Goal: Information Seeking & Learning: Find specific fact

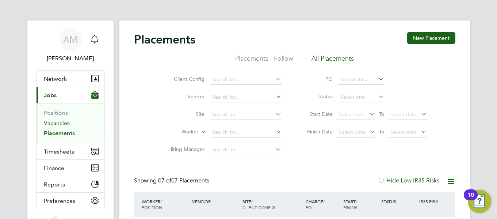
click at [57, 122] on link "Vacancies" at bounding box center [57, 122] width 26 height 7
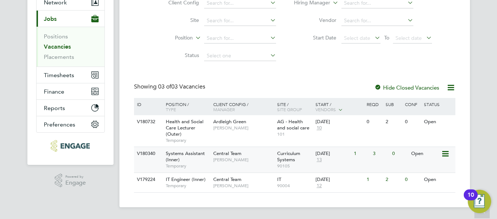
click at [174, 159] on span "Systems Assistant (Inner)" at bounding box center [185, 156] width 39 height 12
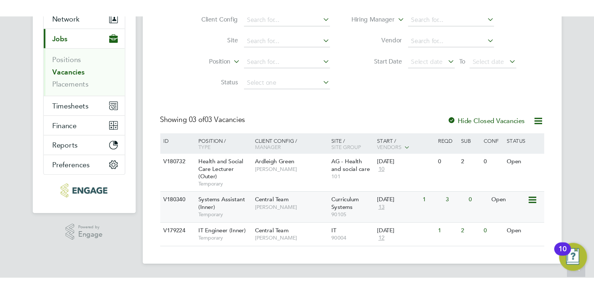
scroll to position [1, 0]
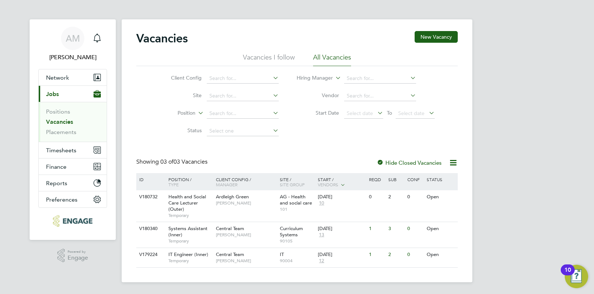
click at [332, 56] on li "All Vacancies" at bounding box center [332, 59] width 38 height 13
click at [326, 55] on li "All Vacancies" at bounding box center [332, 59] width 38 height 13
click at [277, 56] on li "Vacancies I follow" at bounding box center [269, 59] width 52 height 13
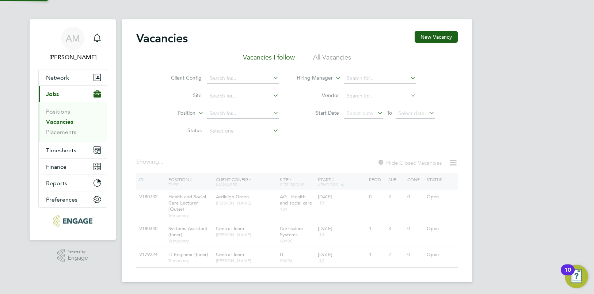
scroll to position [0, 0]
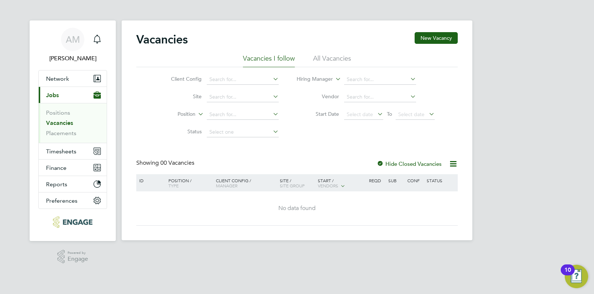
click at [336, 59] on li "All Vacancies" at bounding box center [332, 60] width 38 height 13
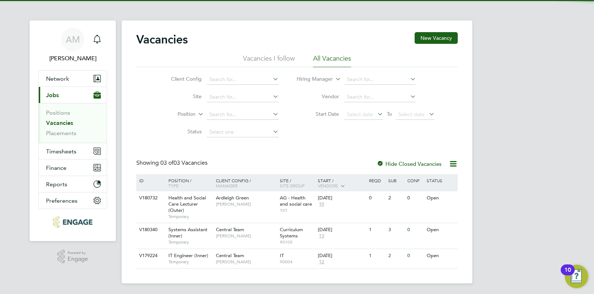
scroll to position [1, 0]
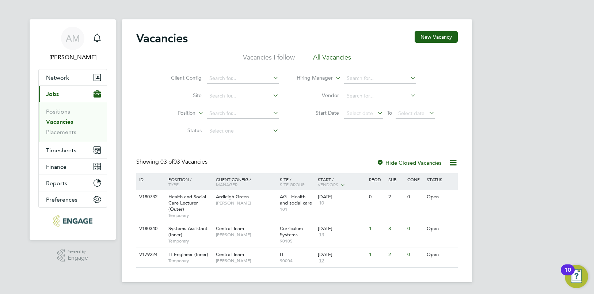
click at [68, 121] on link "Vacancies" at bounding box center [59, 121] width 27 height 7
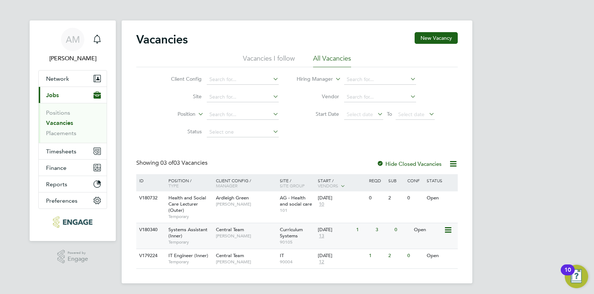
click at [227, 218] on span "[PERSON_NAME]" at bounding box center [246, 236] width 60 height 6
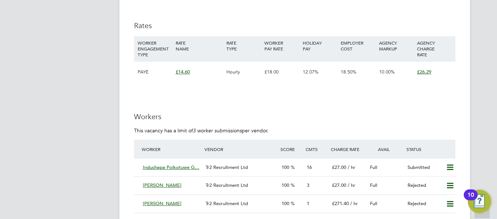
scroll to position [1067, 0]
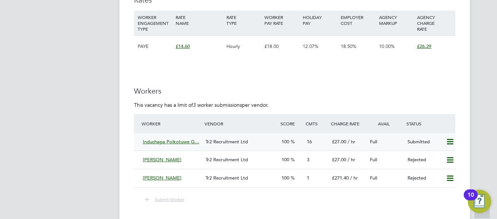
click at [171, 143] on span "Induchapa Polkotuwe G…" at bounding box center [171, 141] width 57 height 6
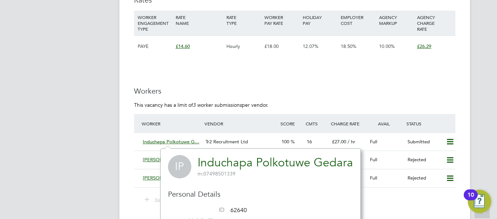
click at [92, 101] on app-navbar "AM Angelina Morris Notifications Applications: Network Team Members Businesses …" at bounding box center [70, 222] width 86 height 2537
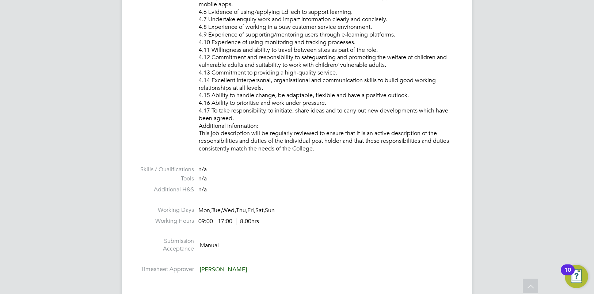
scroll to position [752, 0]
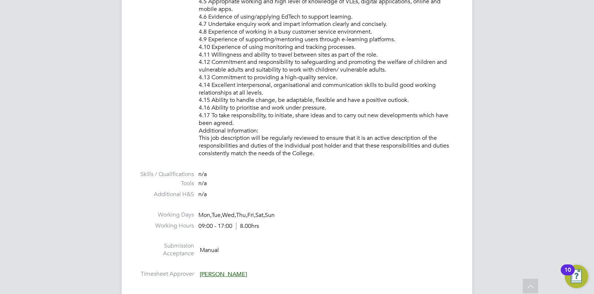
click at [497, 218] on img "Open Resource Center, 10 new notifications" at bounding box center [576, 276] width 23 height 23
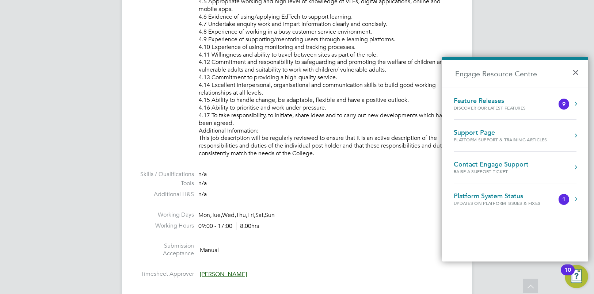
click at [413, 211] on li "Working Days Mon, Tue, Wed, Thu, Fri, Sat, Sun" at bounding box center [297, 216] width 322 height 11
click at [497, 72] on button "×" at bounding box center [577, 70] width 11 height 16
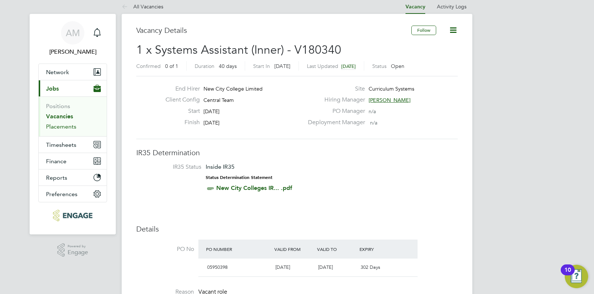
scroll to position [10, 0]
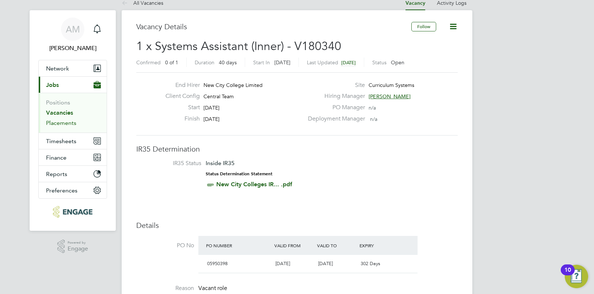
click at [58, 121] on link "Placements" at bounding box center [61, 122] width 30 height 7
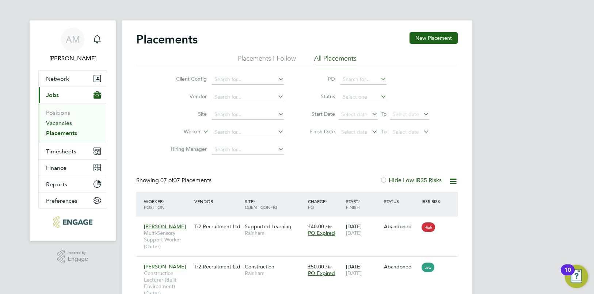
click at [65, 125] on link "Vacancies" at bounding box center [59, 122] width 26 height 7
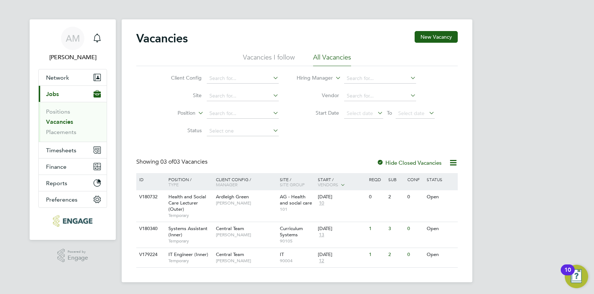
click at [53, 123] on link "Vacancies" at bounding box center [59, 121] width 27 height 7
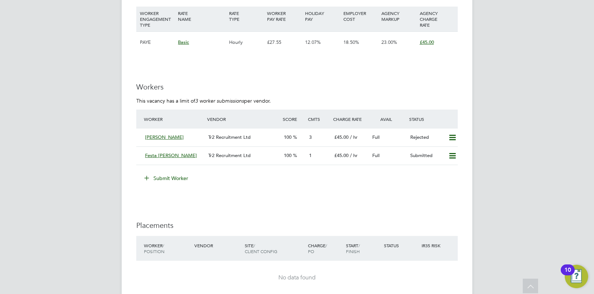
scroll to position [1047, 0]
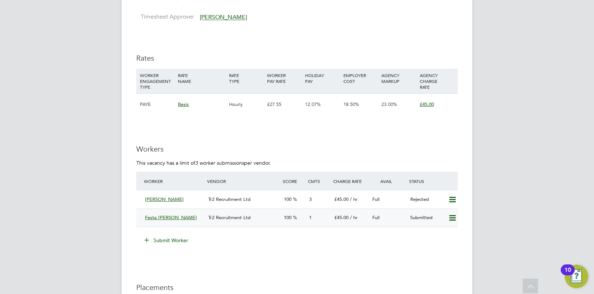
click at [279, 221] on div "Tr2 Recruitment Ltd" at bounding box center [243, 218] width 76 height 12
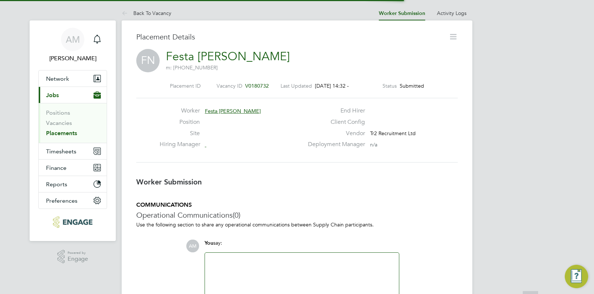
scroll to position [7, 106]
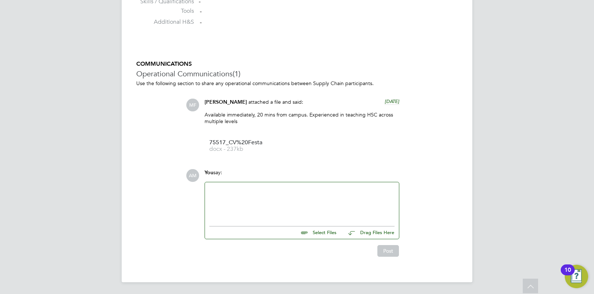
click at [267, 193] on div at bounding box center [301, 202] width 185 height 31
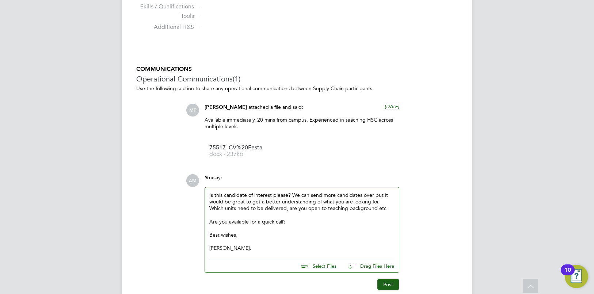
scroll to position [615, 0]
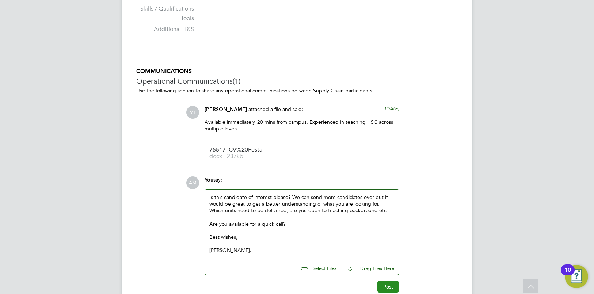
click at [384, 289] on button "Post" at bounding box center [388, 287] width 22 height 12
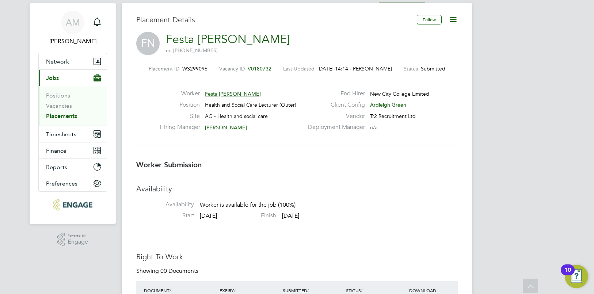
scroll to position [0, 0]
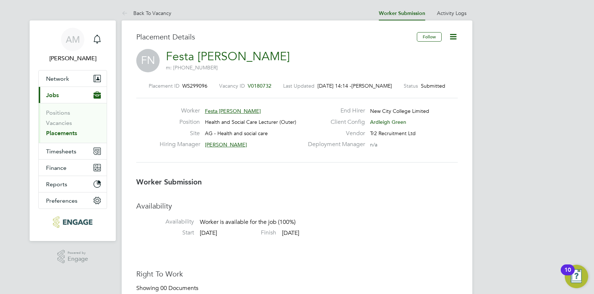
click at [227, 144] on span "Roslyn O'Garro" at bounding box center [226, 144] width 42 height 7
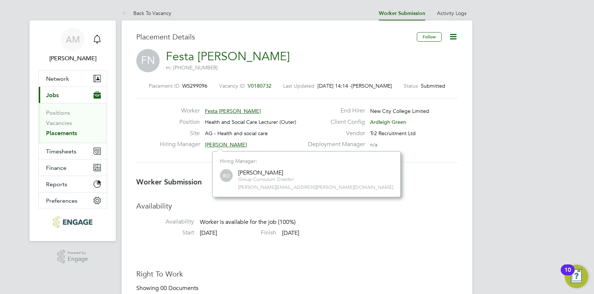
click at [415, 237] on li "Start 22 Sep 2025 Finish 03 Jul 2026" at bounding box center [297, 234] width 322 height 11
click at [64, 123] on link "Vacancies" at bounding box center [59, 122] width 26 height 7
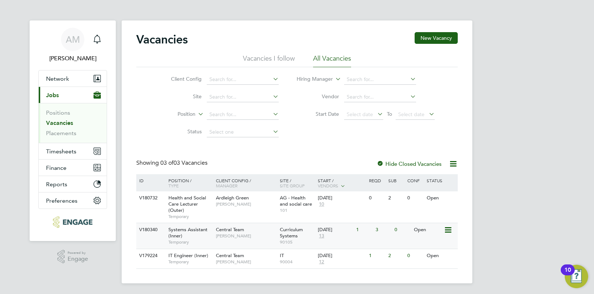
click at [227, 235] on span "Kirsty Hanmore" at bounding box center [246, 236] width 60 height 6
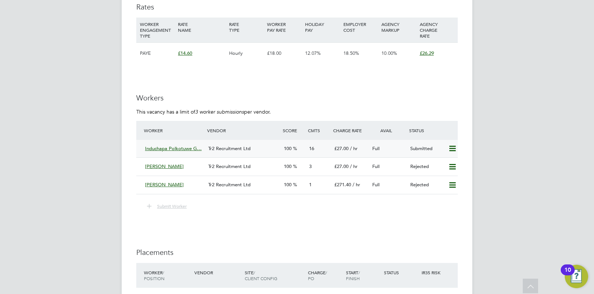
scroll to position [1060, 0]
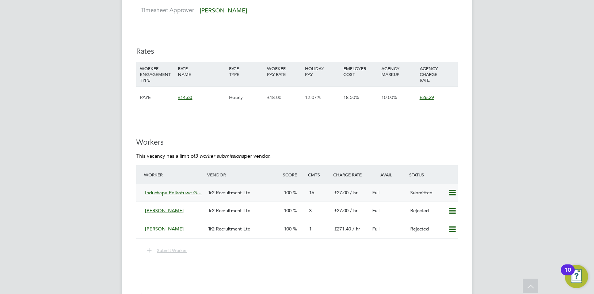
scroll to position [1016, 0]
click at [172, 191] on span "Induchapa Polkotuwe G…" at bounding box center [173, 192] width 57 height 6
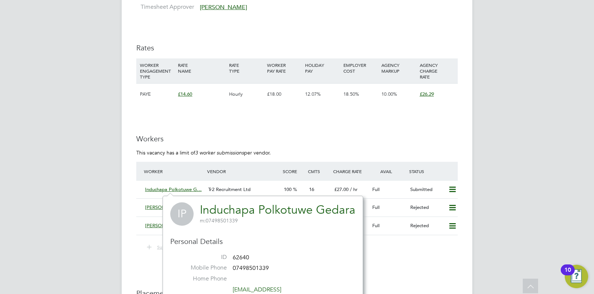
scroll to position [1019, 0]
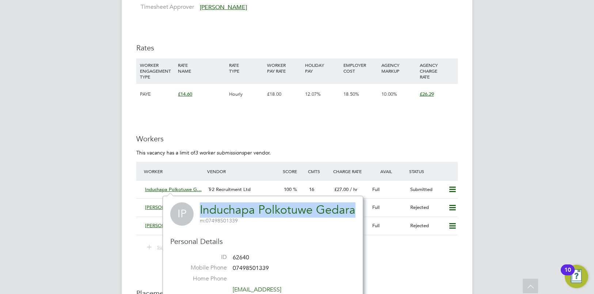
drag, startPoint x: 198, startPoint y: 210, endPoint x: 352, endPoint y: 215, distance: 154.3
click at [352, 215] on div "IP Induchapa Polkotuwe Gedara m: 07498501339" at bounding box center [262, 213] width 185 height 23
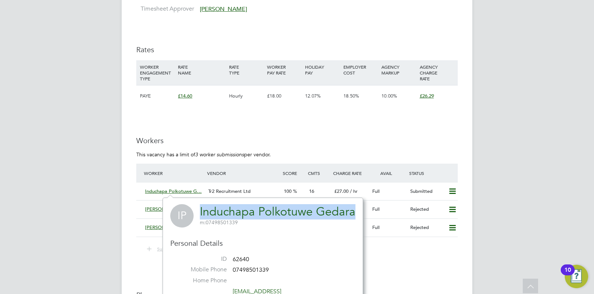
copy link "Induchapa Polkotuwe Gedara"
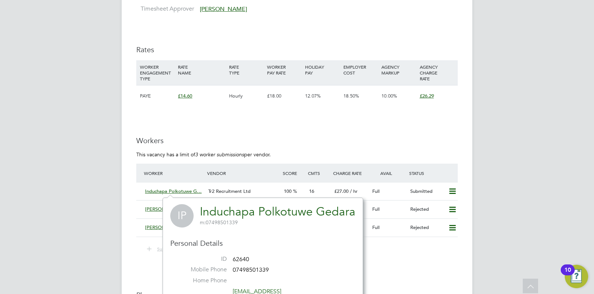
drag, startPoint x: 92, startPoint y: 135, endPoint x: 98, endPoint y: 129, distance: 8.3
click at [92, 135] on div "AM [PERSON_NAME] Notifications Applications: Network Team Members Businesses Si…" at bounding box center [297, 261] width 594 height 2557
